Goal: Task Accomplishment & Management: Use online tool/utility

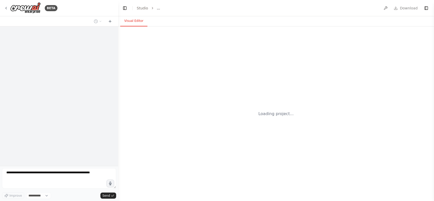
select select "****"
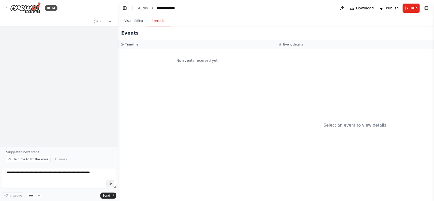
click at [158, 22] on button "Execution" at bounding box center [159, 21] width 23 height 11
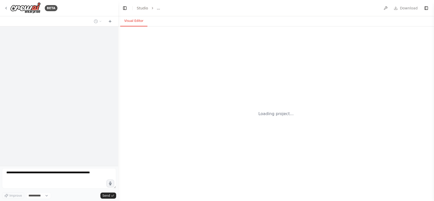
select select "****"
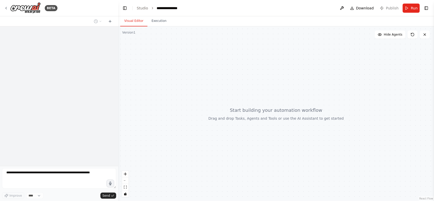
click at [69, 176] on textarea at bounding box center [59, 178] width 114 height 20
